Goal: Register for event/course

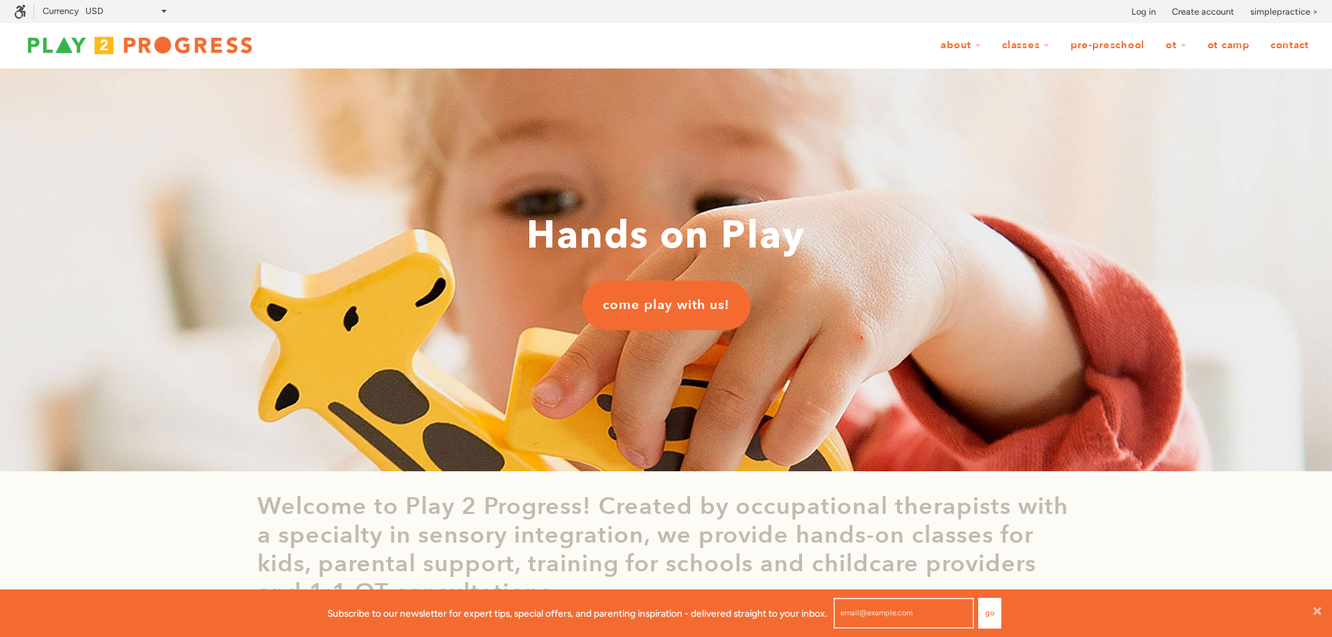
scroll to position [1, 11]
click at [668, 307] on span "come play with us!" at bounding box center [666, 305] width 127 height 18
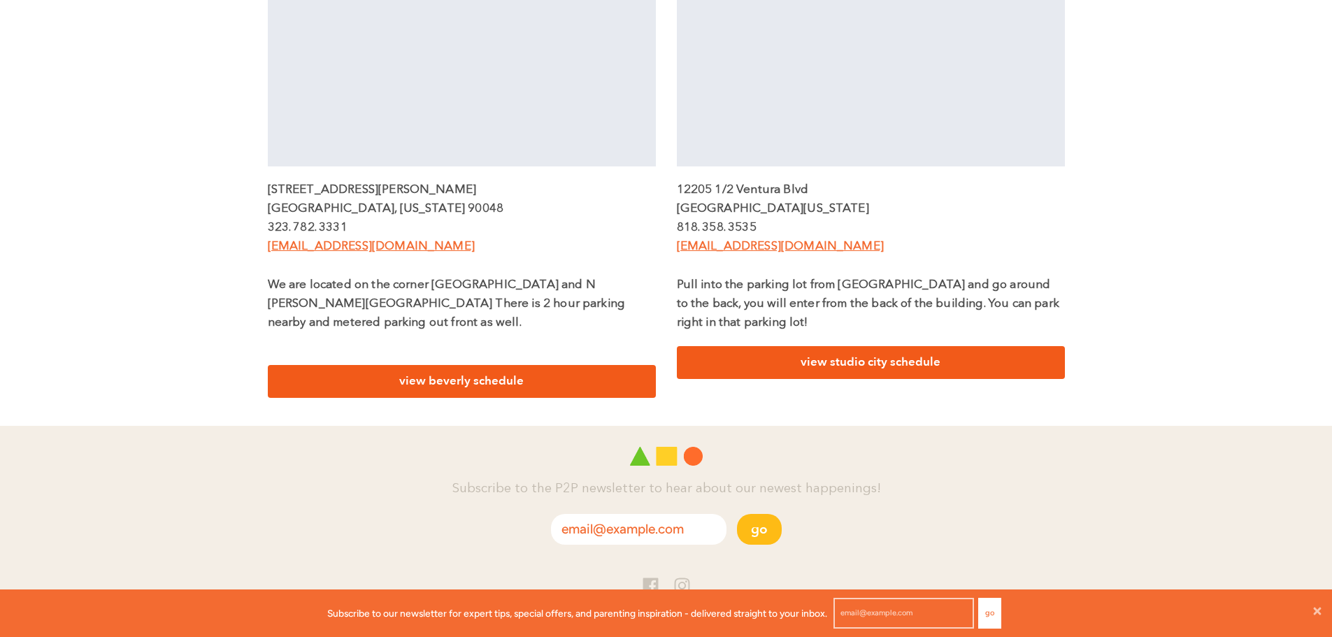
scroll to position [629, 0]
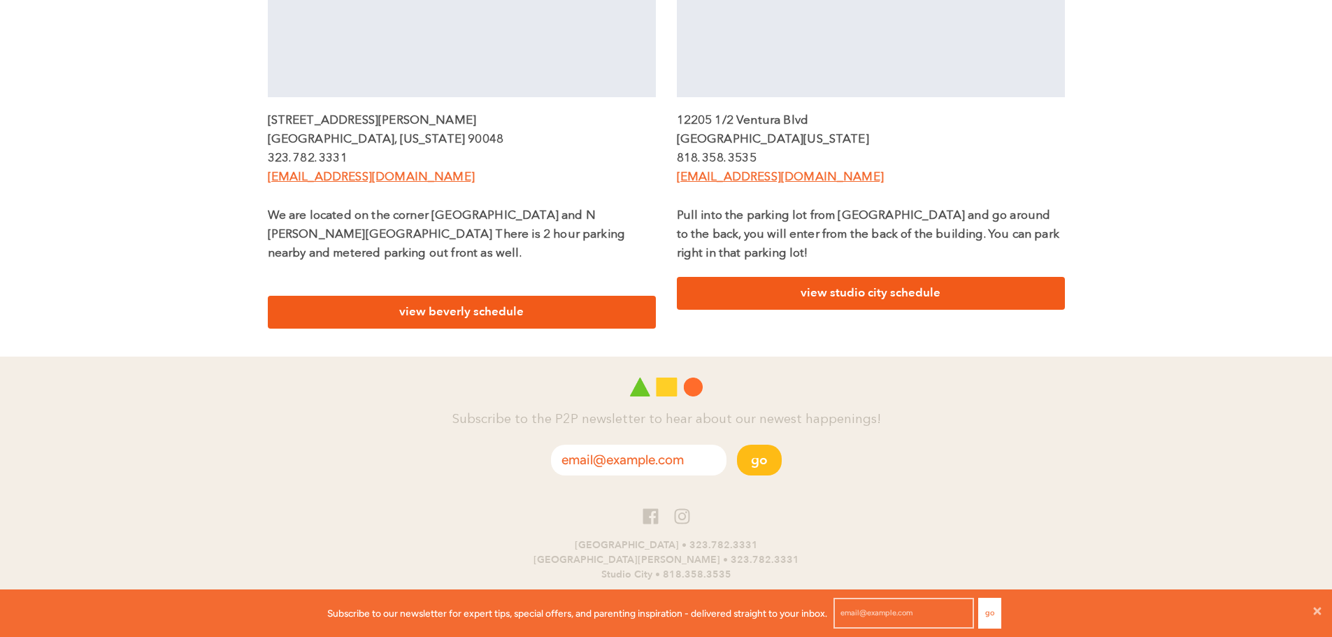
click at [496, 296] on link "view beverly schedule" at bounding box center [462, 312] width 388 height 33
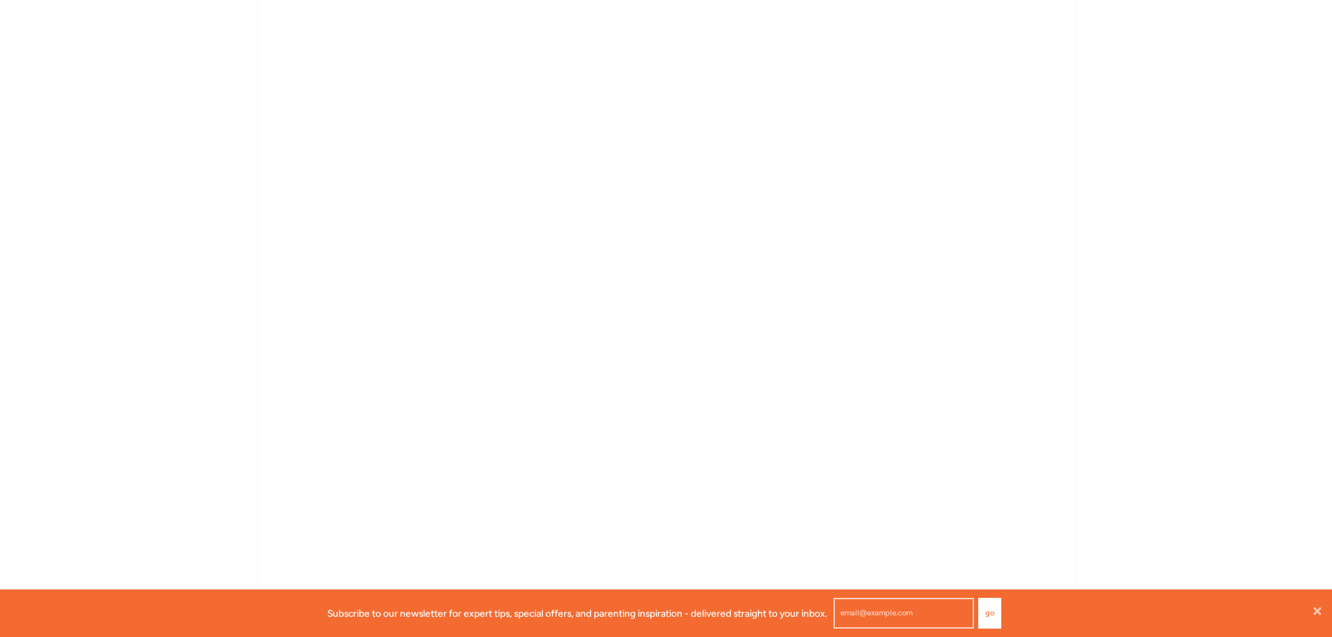
scroll to position [1054, 0]
click at [1115, 334] on div "Beverly Classes Beverly Classes We offer a variety of classes at our Beverly lo…" at bounding box center [666, 525] width 1332 height 3020
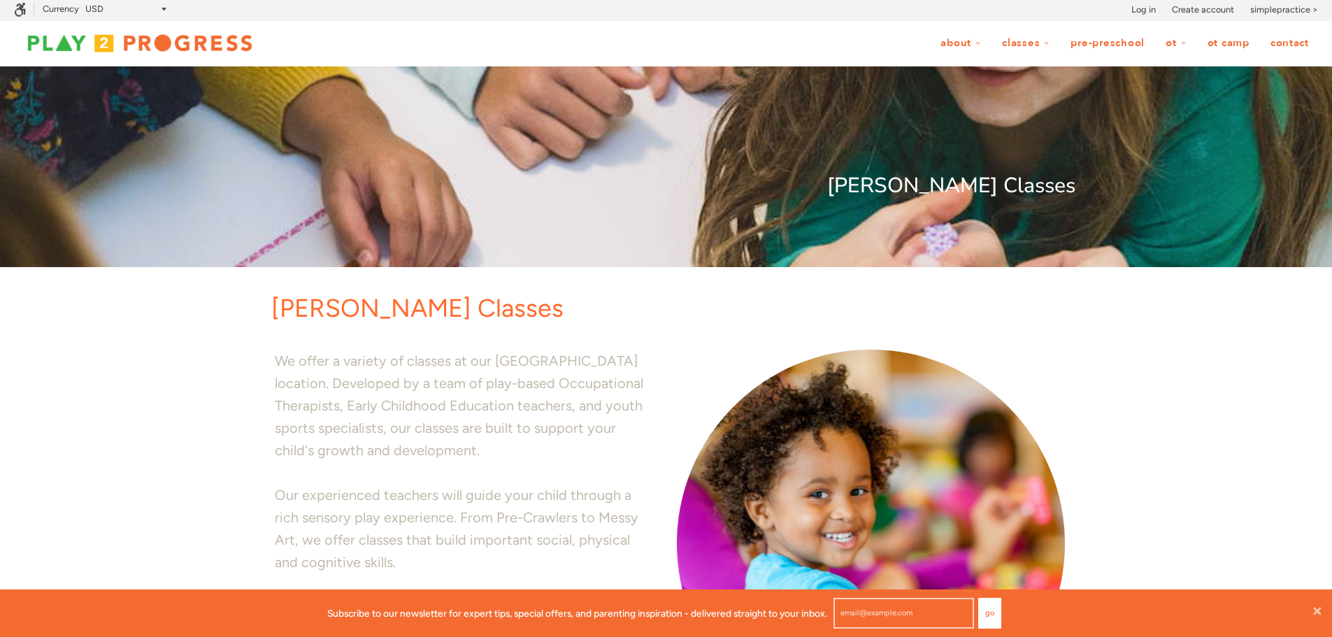
scroll to position [0, 0]
